Goal: Transaction & Acquisition: Purchase product/service

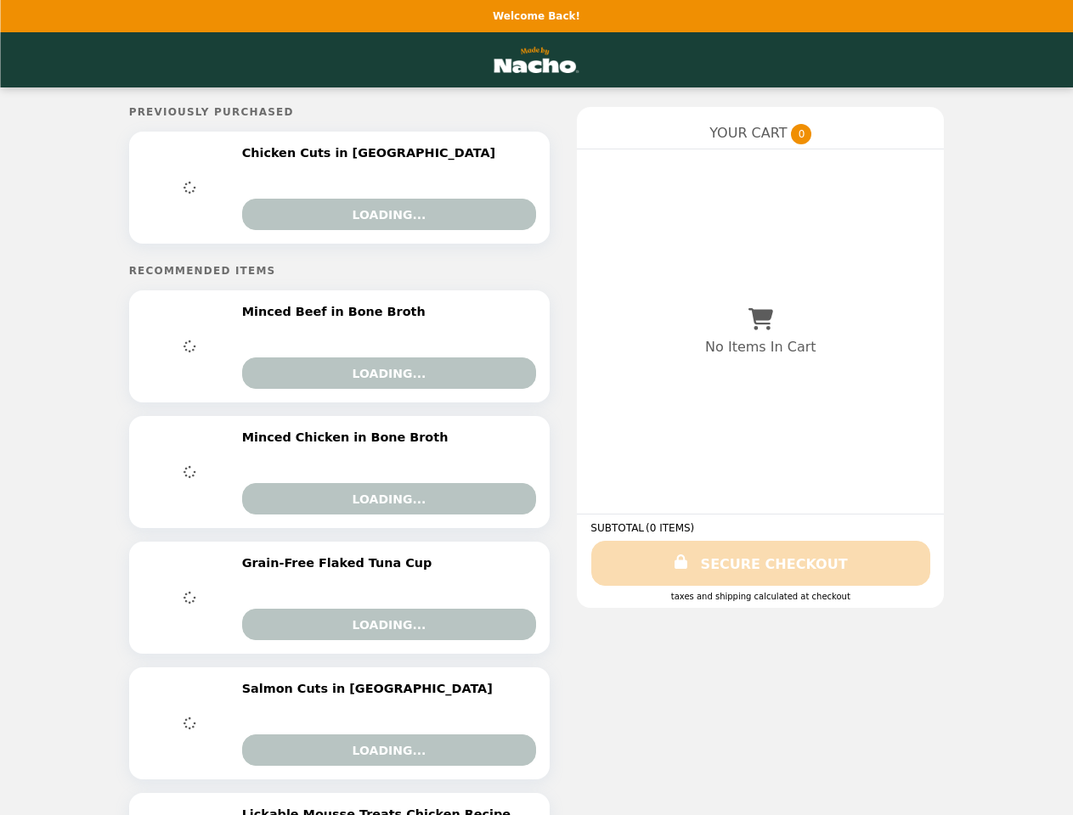
select select "*******"
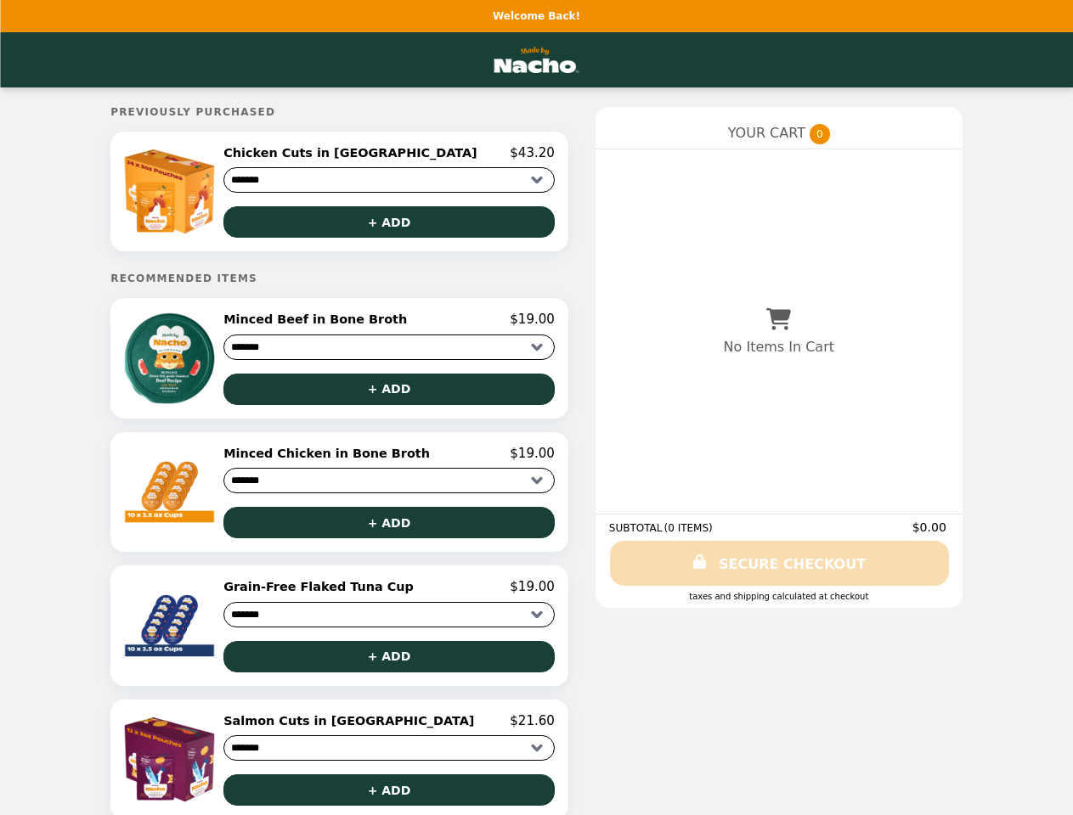
click at [203, 194] on img at bounding box center [171, 191] width 97 height 93
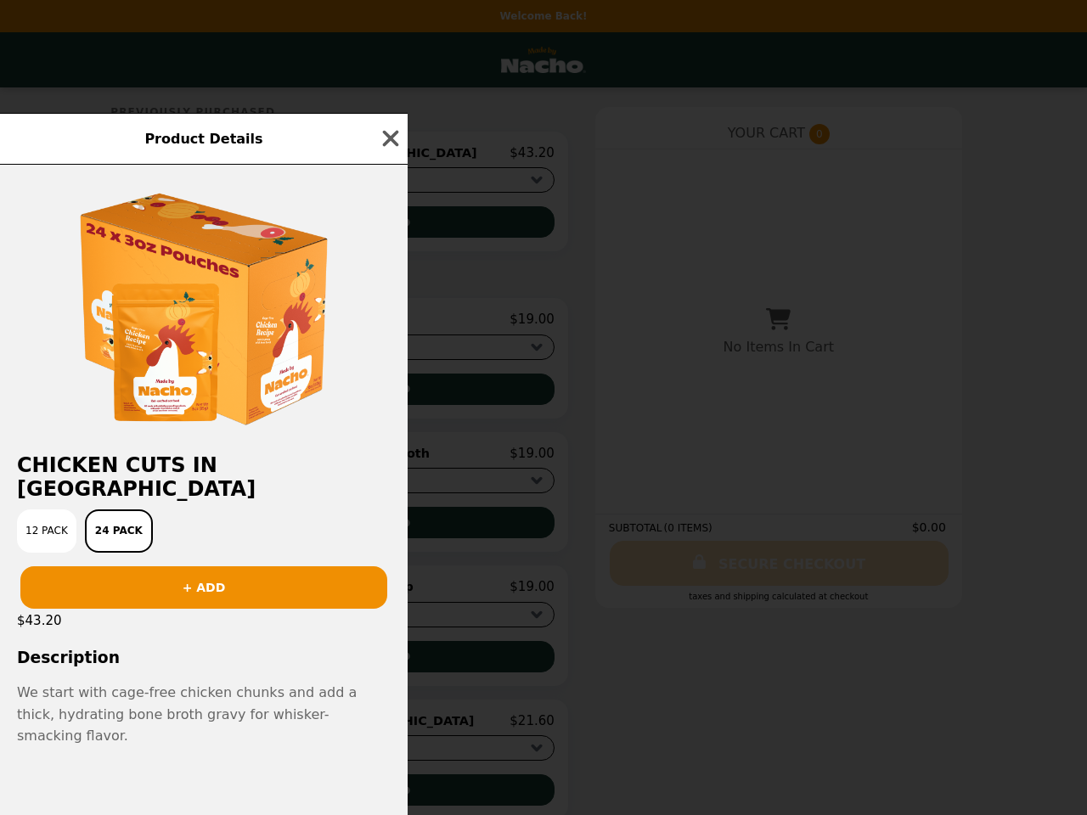
click at [388, 395] on div at bounding box center [204, 301] width 408 height 272
click at [203, 498] on h2 "Chicken Cuts in [GEOGRAPHIC_DATA]" at bounding box center [204, 477] width 408 height 48
click at [388, 436] on div at bounding box center [204, 301] width 408 height 272
click at [388, 530] on div "12 Pack 24 Pack" at bounding box center [203, 531] width 387 height 43
click at [203, 633] on div "$43.20" at bounding box center [204, 621] width 408 height 24
